Goal: Find contact information: Find contact information

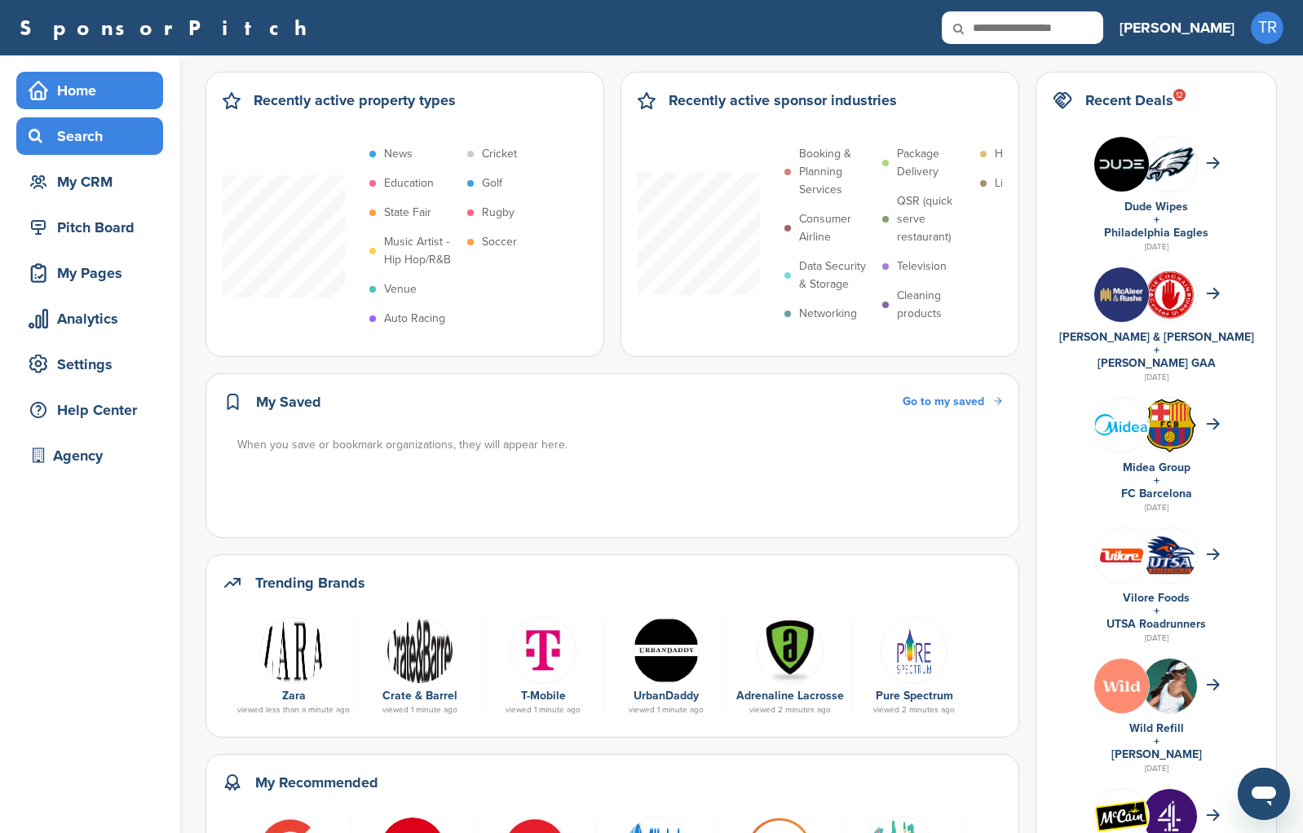
click at [66, 144] on div "Search" at bounding box center [93, 135] width 139 height 29
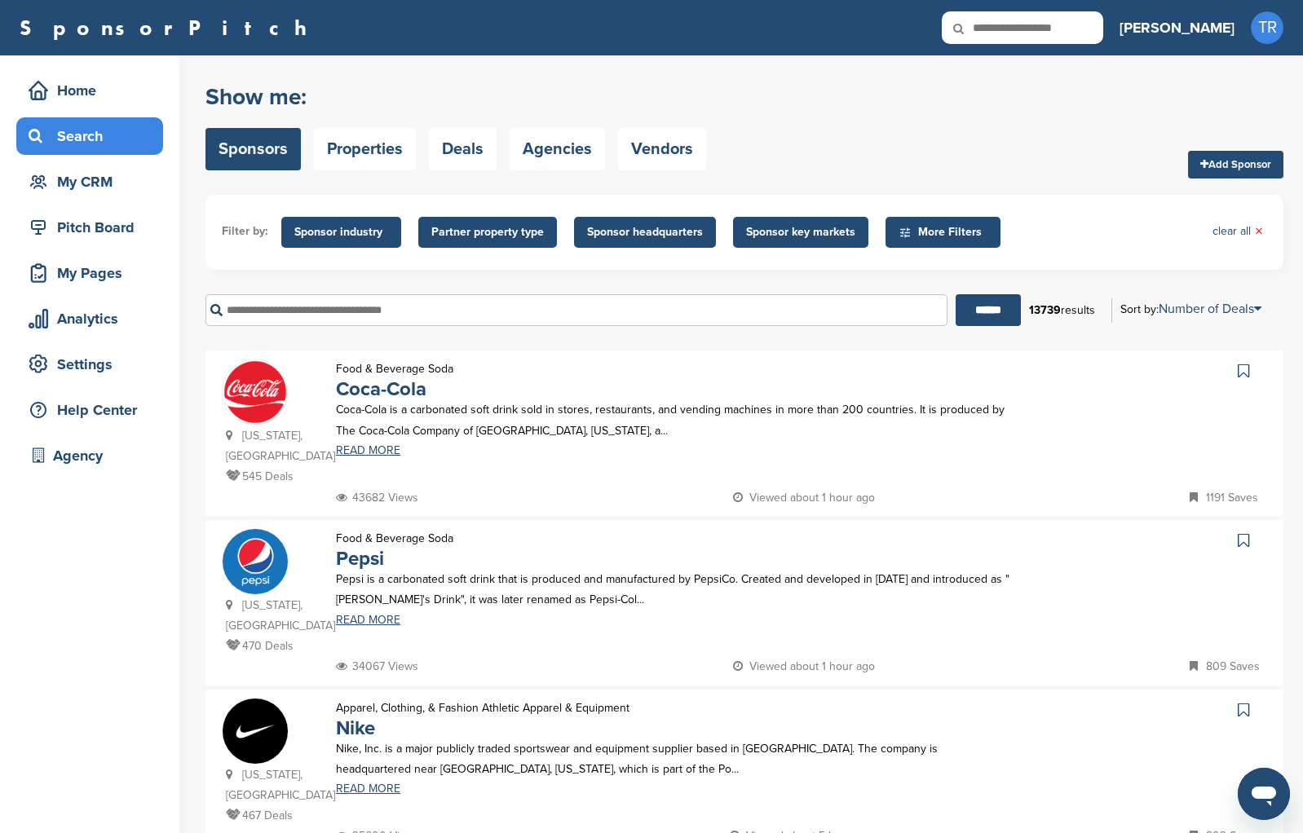
click at [641, 306] on input "text" at bounding box center [576, 310] width 742 height 32
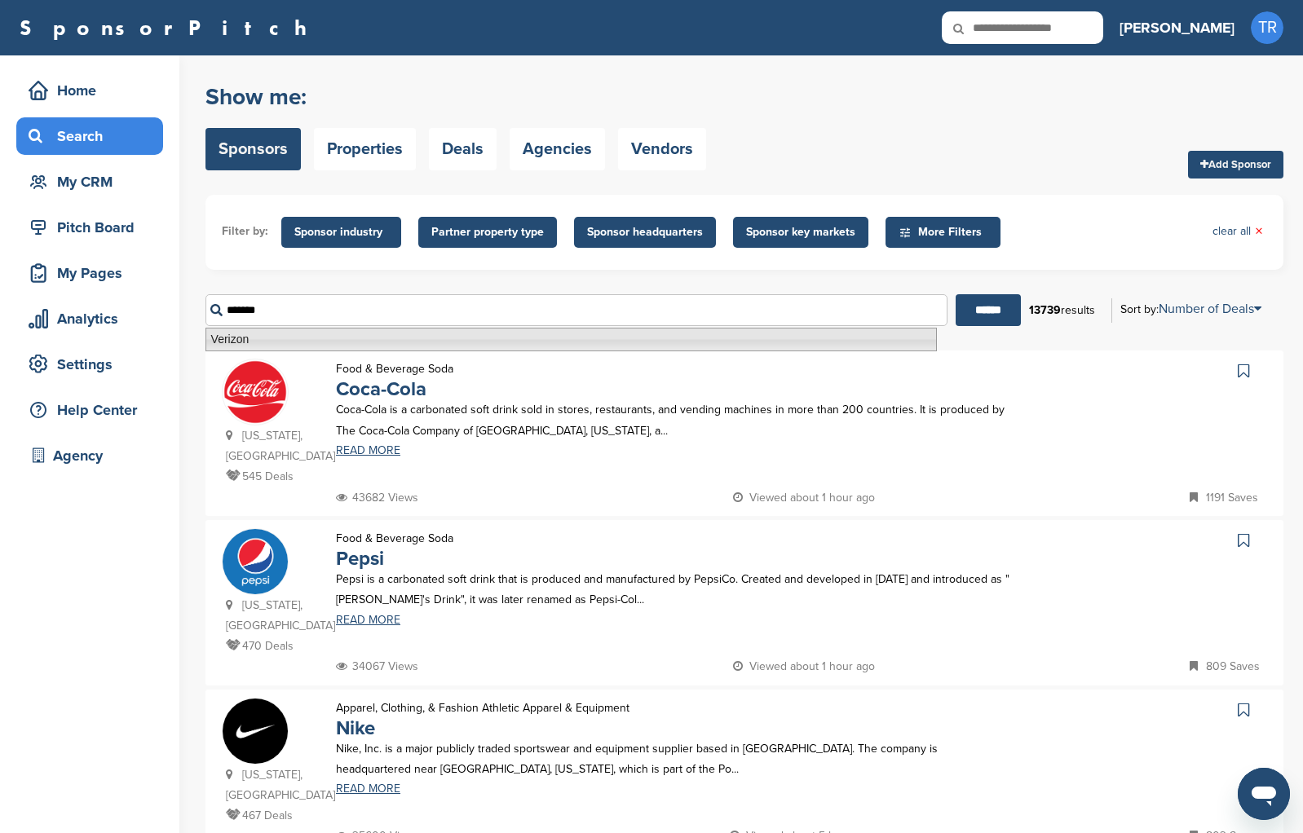
click at [588, 336] on li "Verizon" at bounding box center [570, 340] width 731 height 24
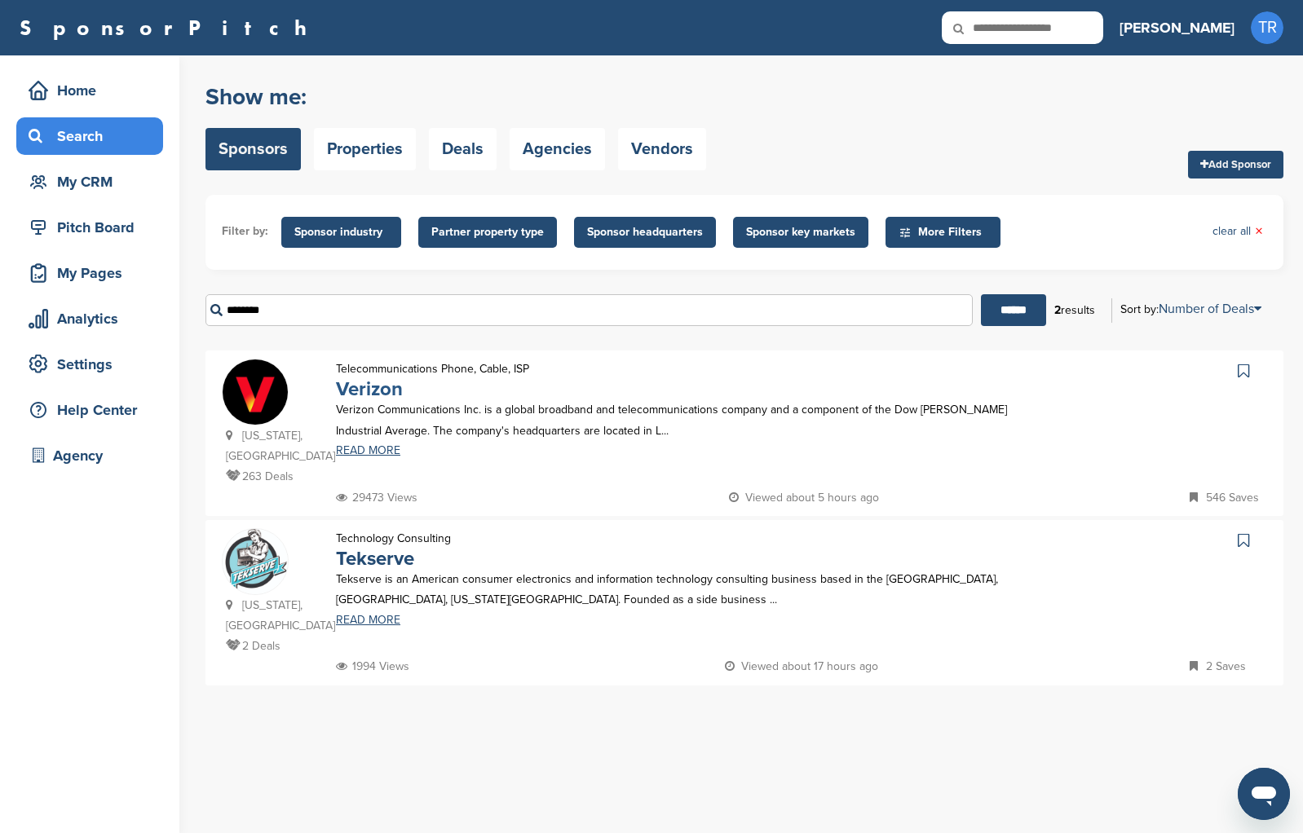
type input "*******"
click at [377, 398] on link "Verizon" at bounding box center [369, 390] width 67 height 24
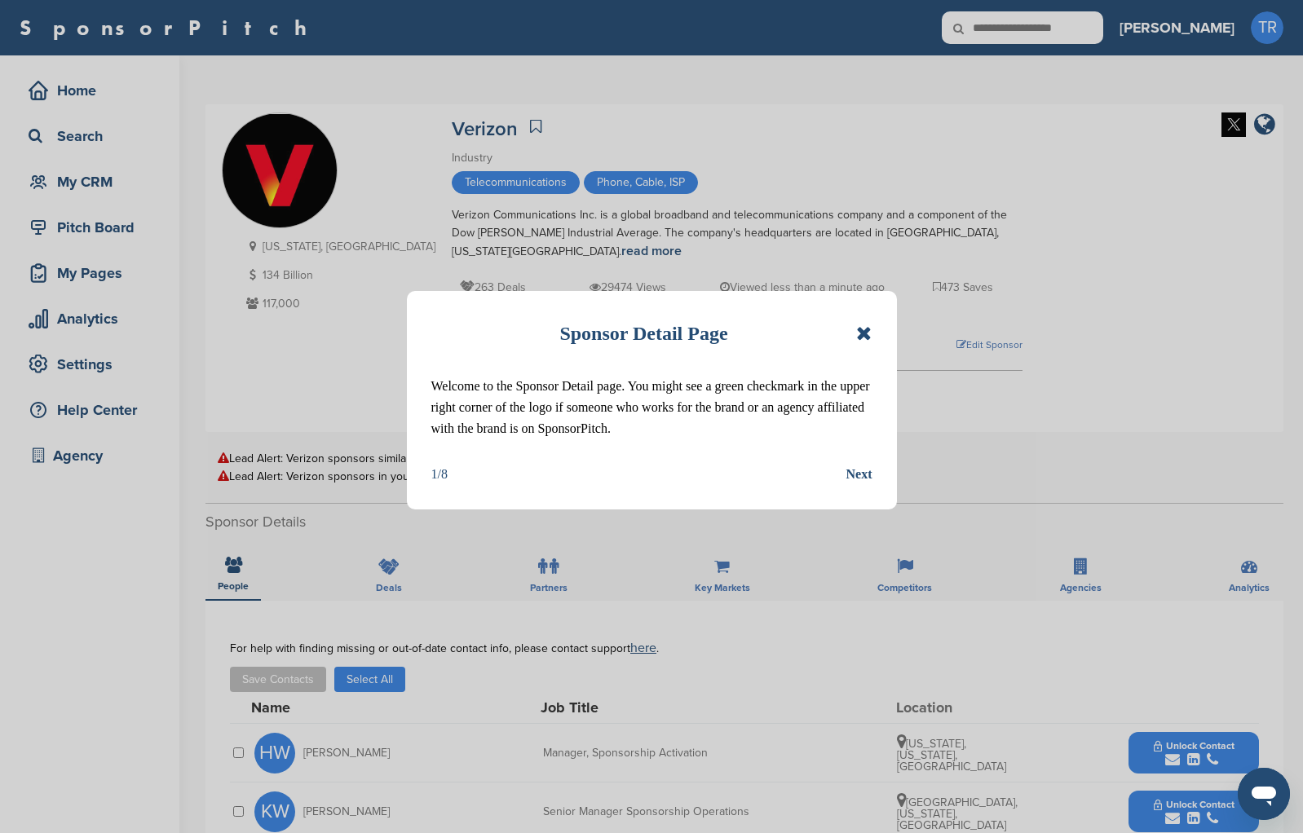
click at [863, 329] on icon at bounding box center [863, 334] width 15 height 20
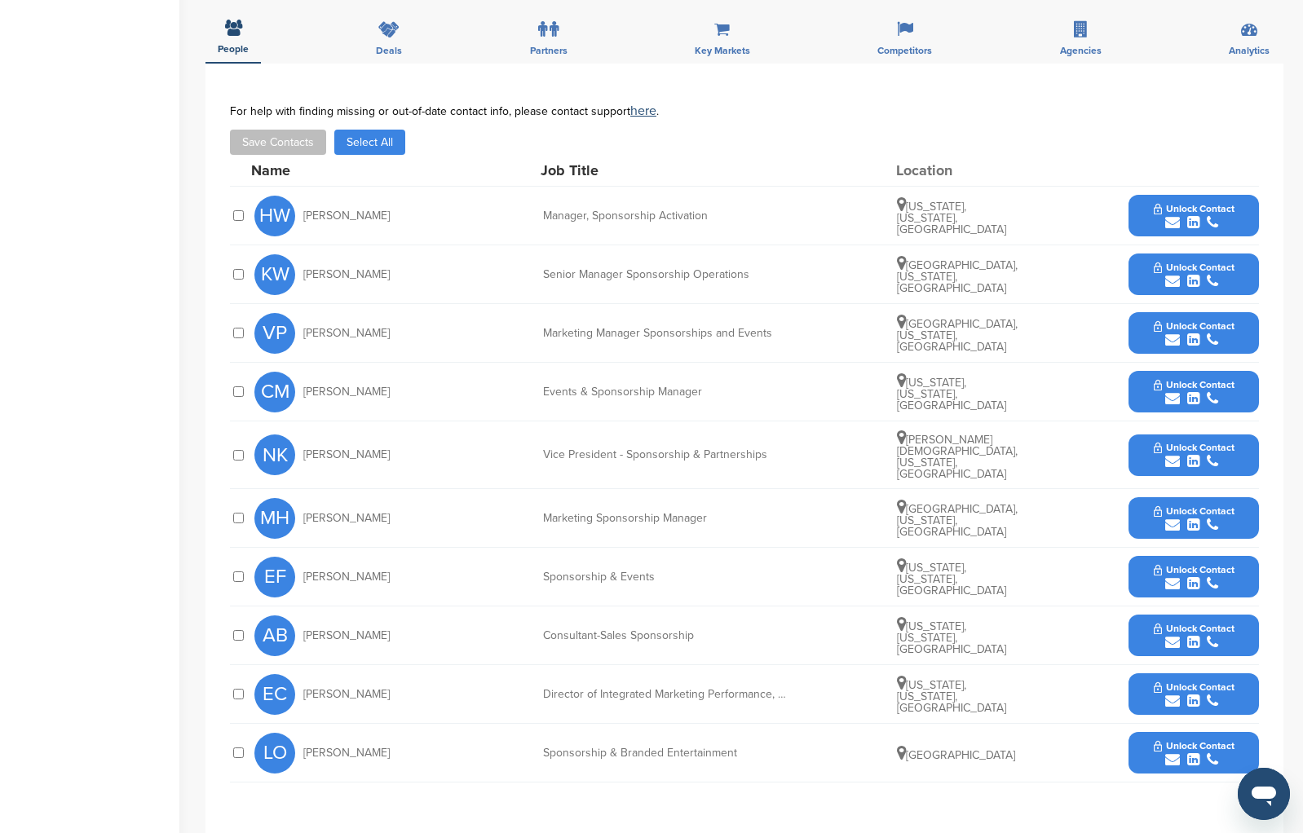
scroll to position [499, 0]
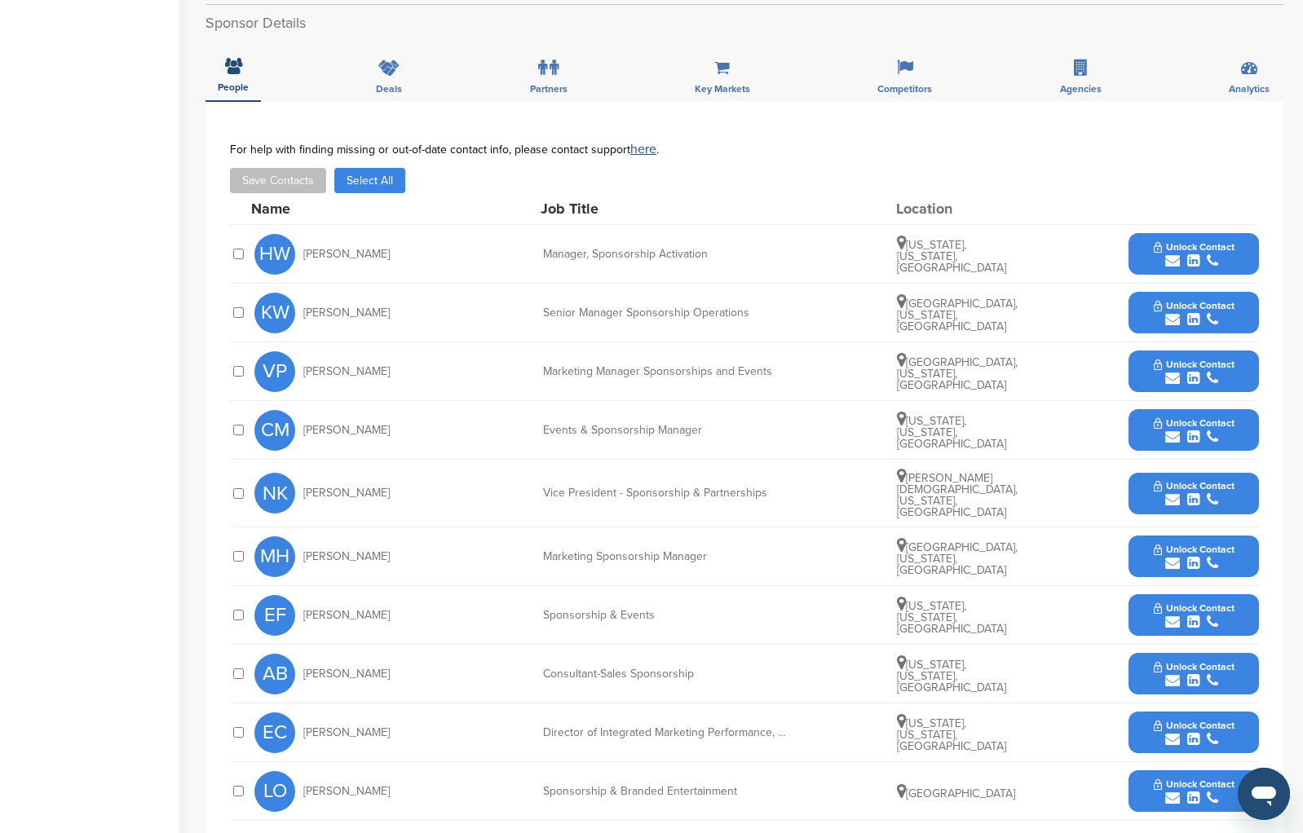
click at [1226, 484] on span "Unlock Contact" at bounding box center [1194, 485] width 81 height 11
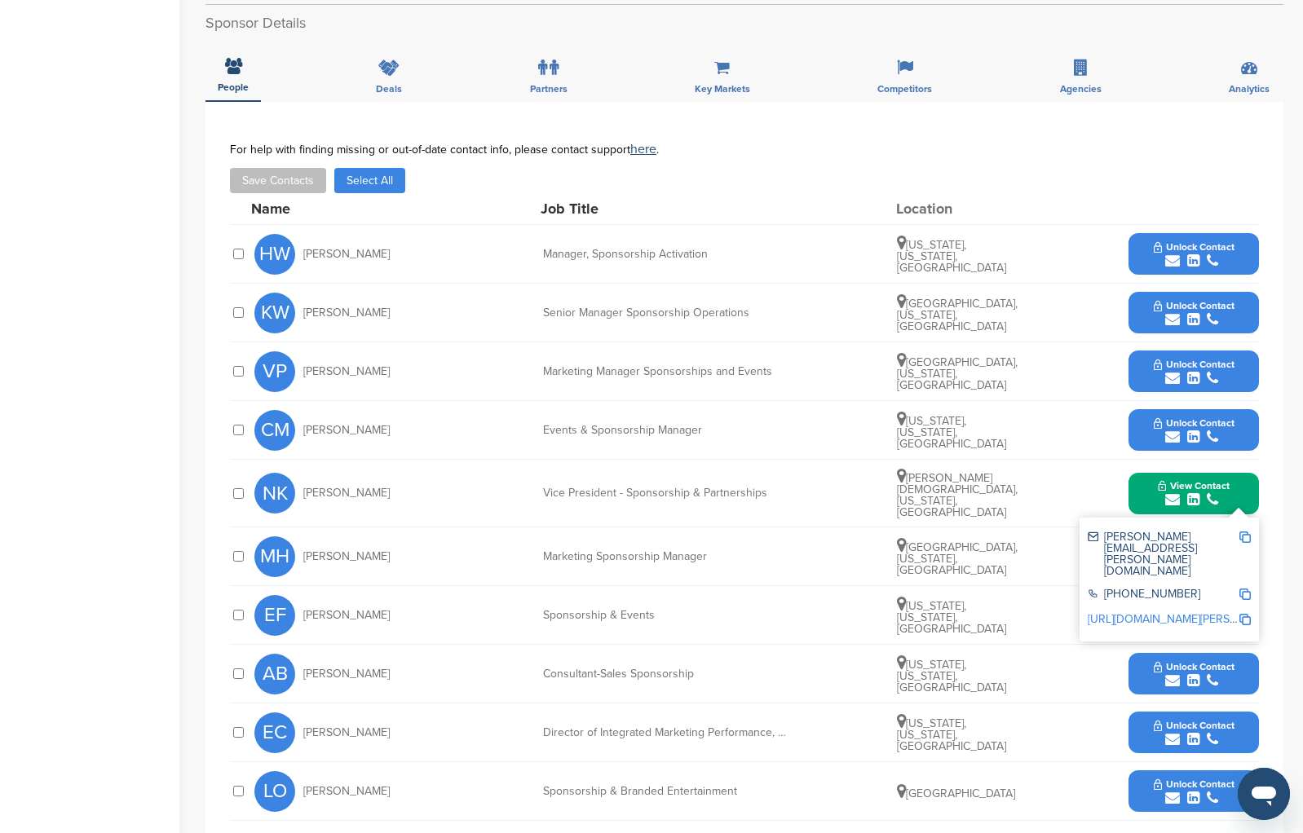
click at [1182, 612] on link "http://www.linkedin.com/in/nick-kelly-70a5007" at bounding box center [1187, 619] width 199 height 14
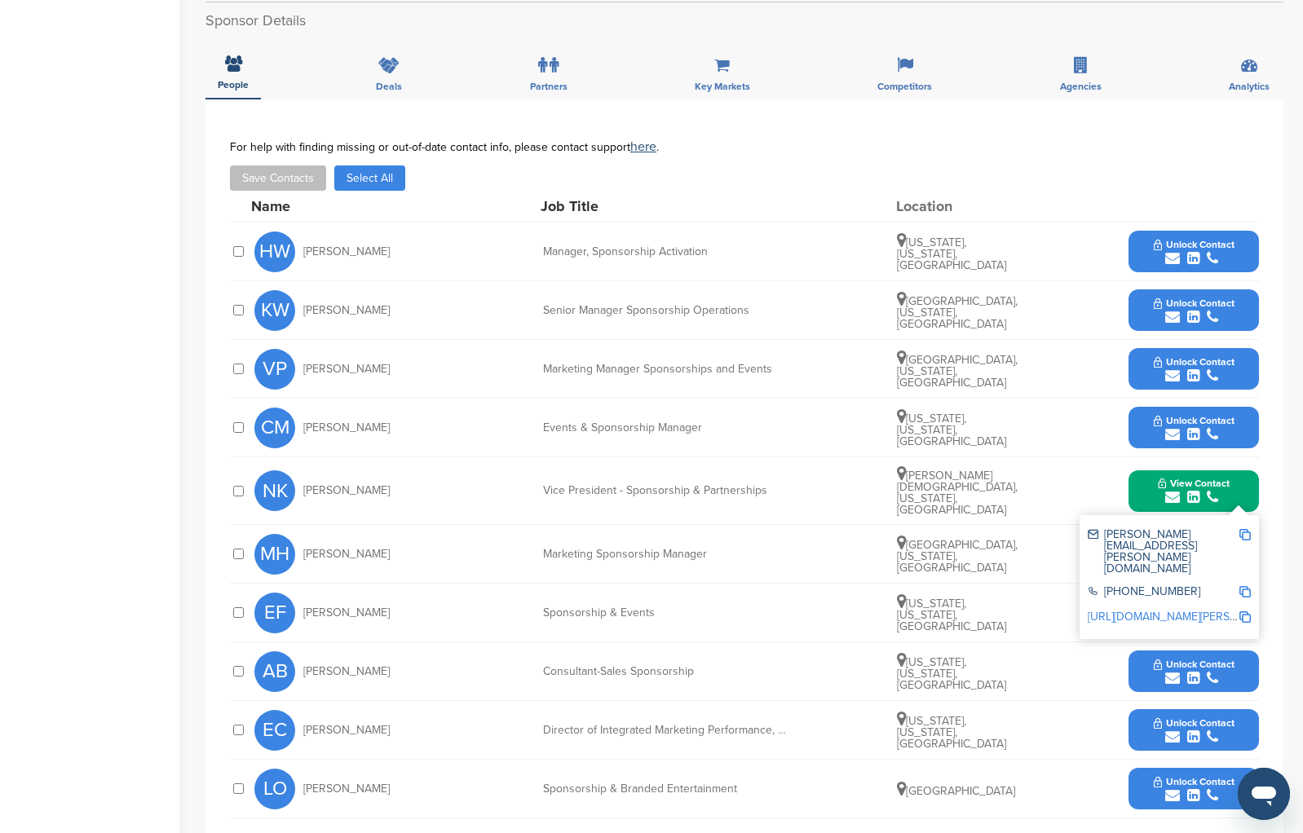
scroll to position [502, 0]
click at [554, 247] on div "Manager, Sponsorship Activation" at bounding box center [665, 250] width 245 height 11
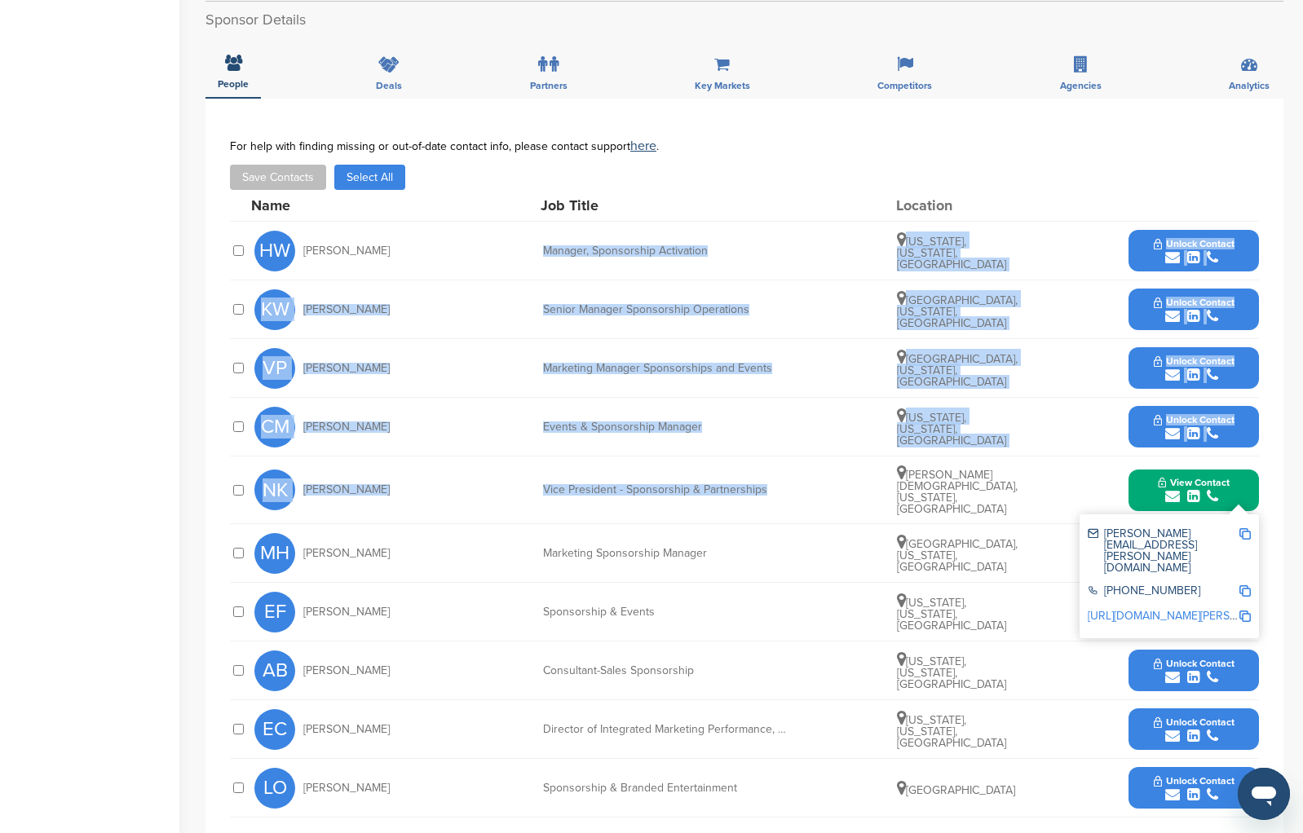
drag, startPoint x: 538, startPoint y: 245, endPoint x: 715, endPoint y: 452, distance: 271.8
click at [725, 489] on div "Name Job Title Location HW Hilary Weintraub Manager, Sponsorship Activation New…" at bounding box center [744, 504] width 1029 height 628
click at [668, 258] on div "HW Hilary Weintraub Manager, Sponsorship Activation New York, New York, United …" at bounding box center [756, 251] width 1005 height 58
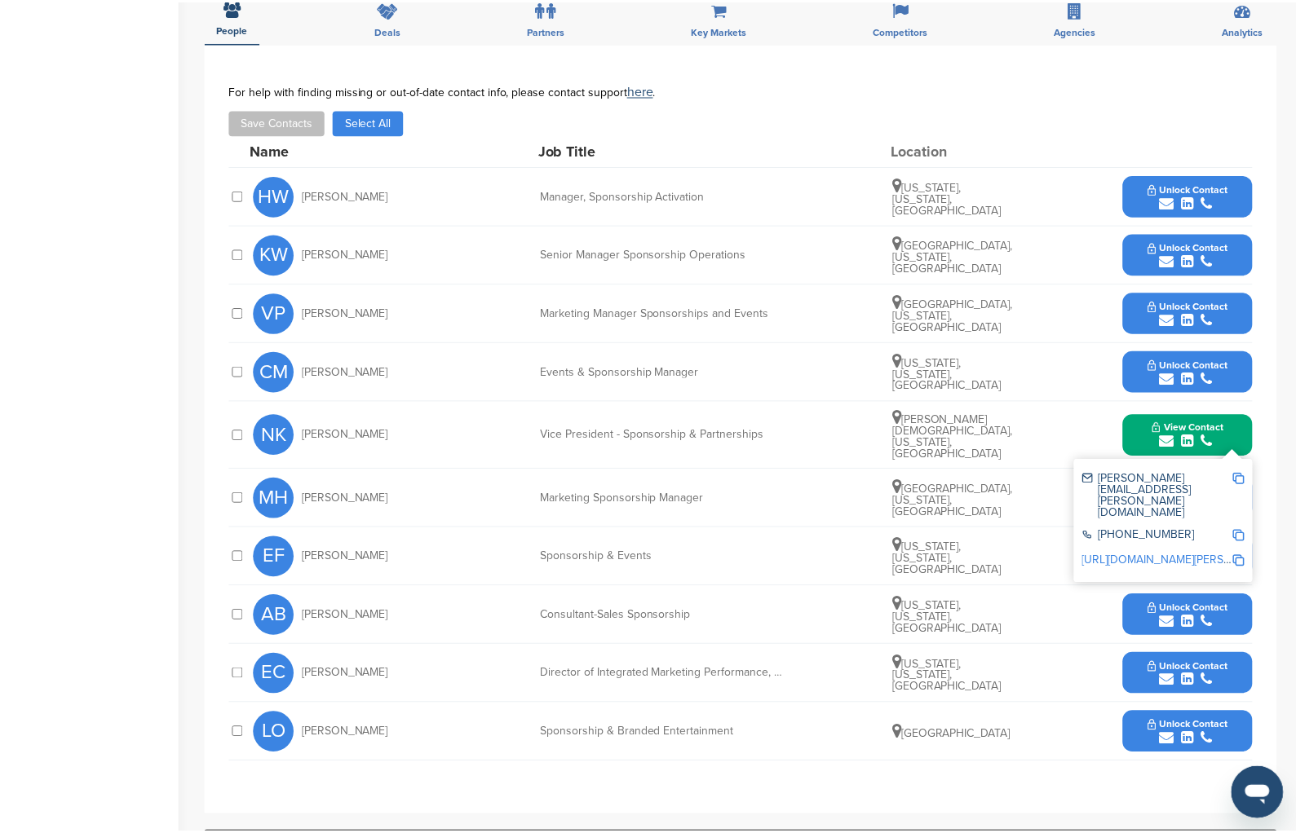
scroll to position [567, 0]
